Goal: Transaction & Acquisition: Purchase product/service

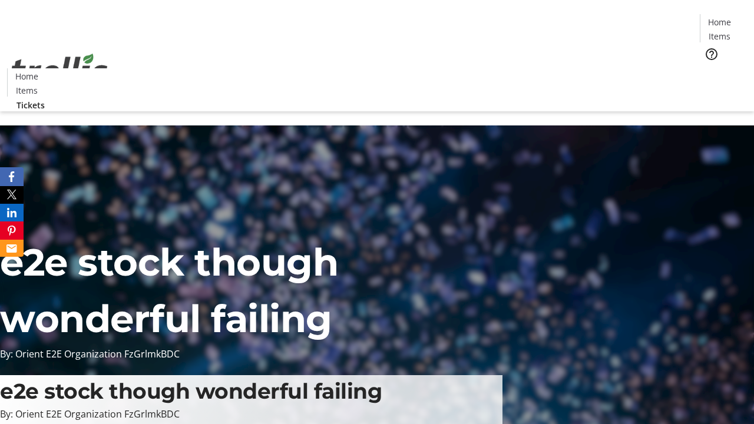
click at [710, 68] on span "Tickets" at bounding box center [724, 74] width 28 height 12
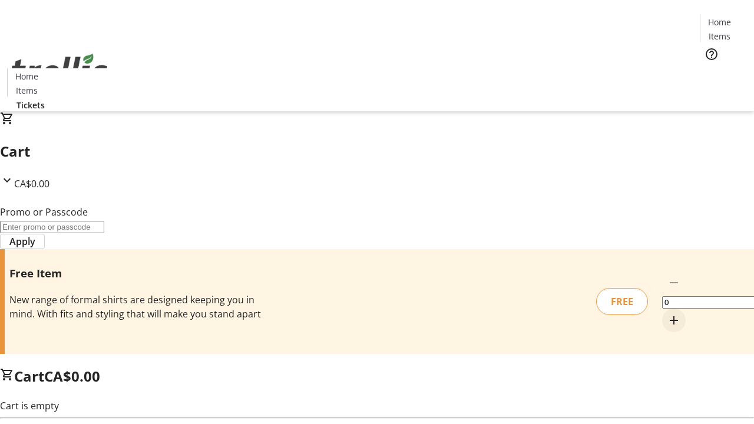
click at [667, 314] on mat-icon "Increment by one" at bounding box center [674, 321] width 14 height 14
type input "1"
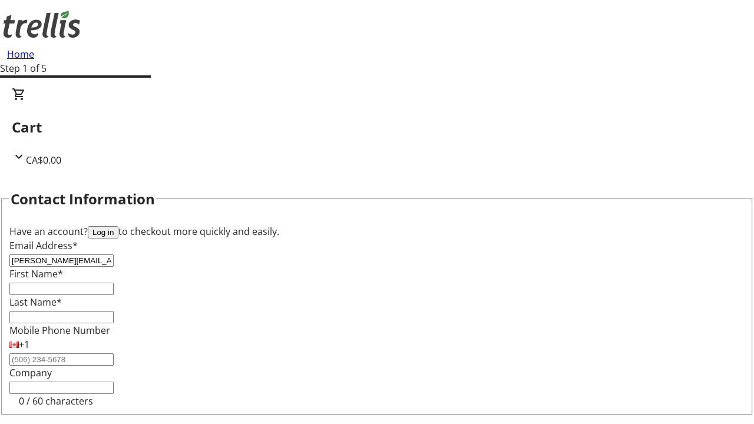
type input "[PERSON_NAME][EMAIL_ADDRESS][DOMAIN_NAME]"
type input "[PERSON_NAME]"
